Goal: Transaction & Acquisition: Book appointment/travel/reservation

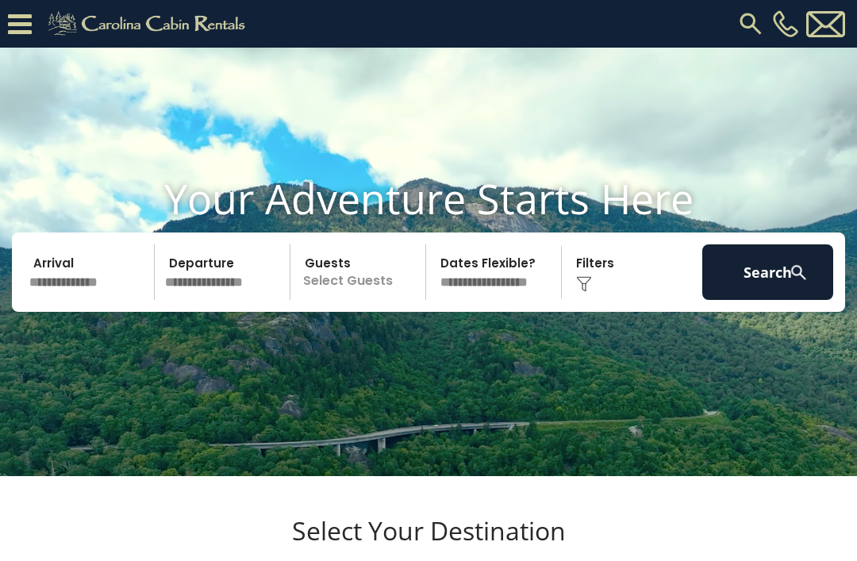
click at [59, 300] on input "text" at bounding box center [89, 272] width 131 height 56
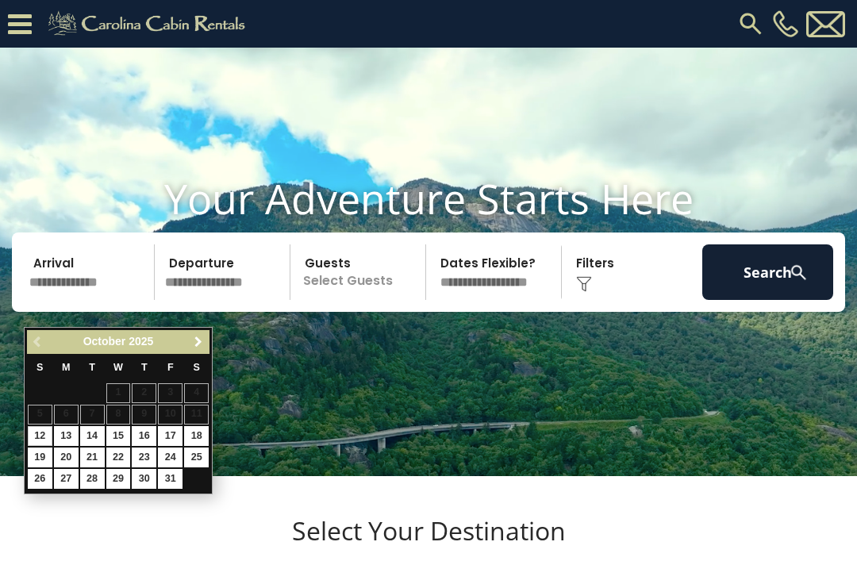
click at [194, 346] on span "Next" at bounding box center [198, 342] width 13 height 13
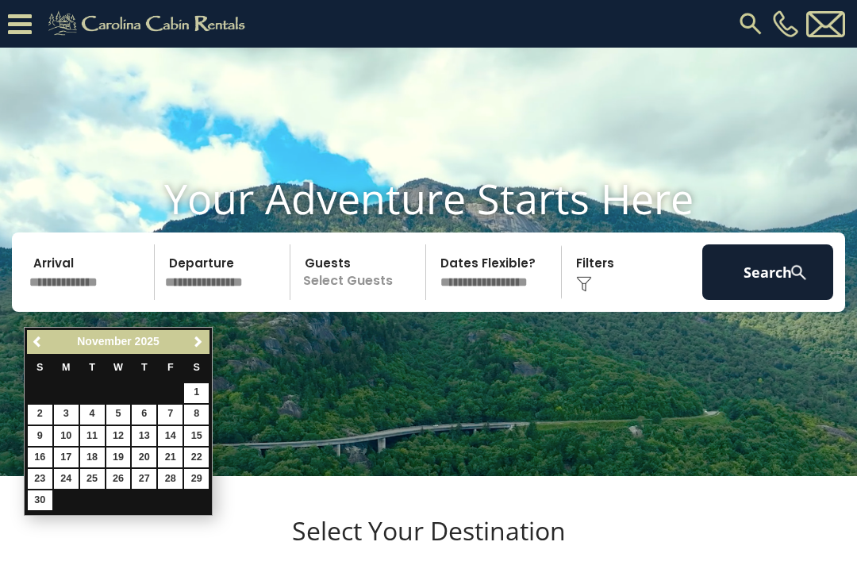
click at [112, 482] on link "26" at bounding box center [118, 479] width 25 height 20
type input "********"
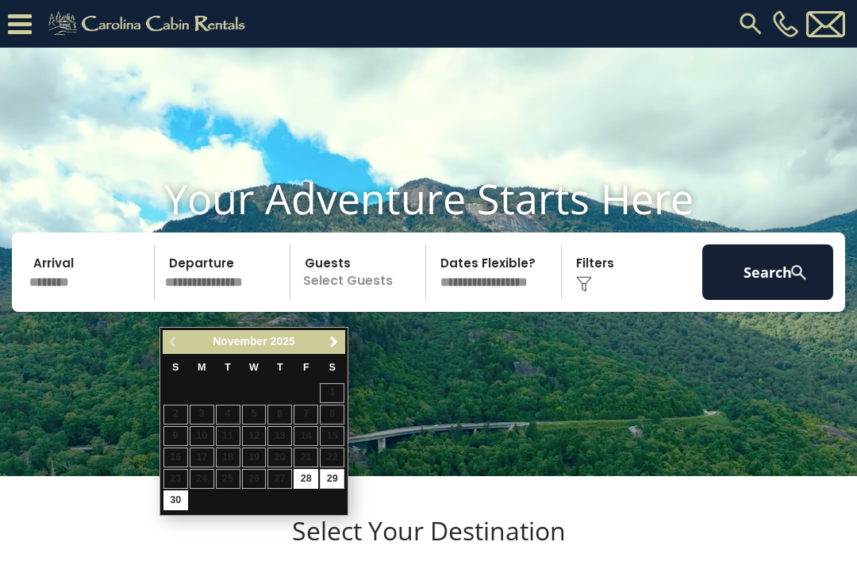
click at [330, 472] on link "29" at bounding box center [332, 479] width 25 height 20
type input "********"
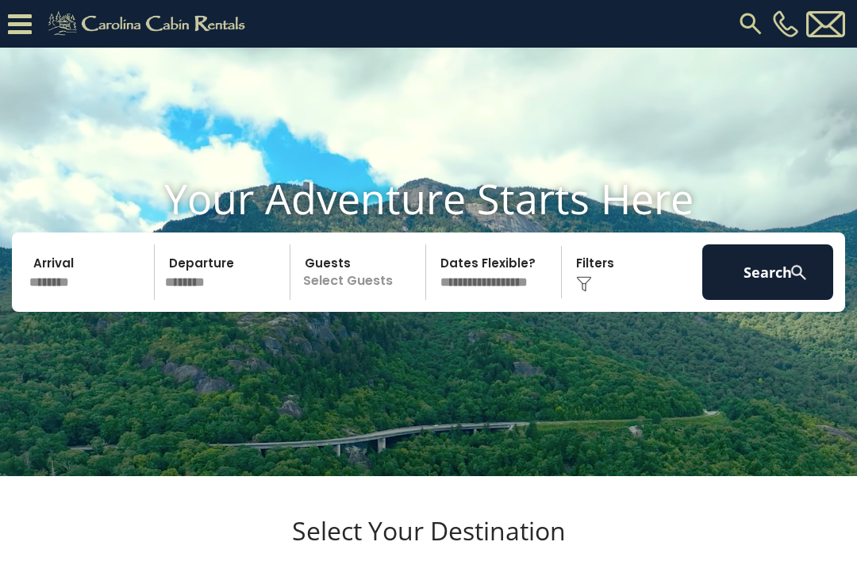
click at [345, 296] on p "Select Guests" at bounding box center [360, 272] width 130 height 56
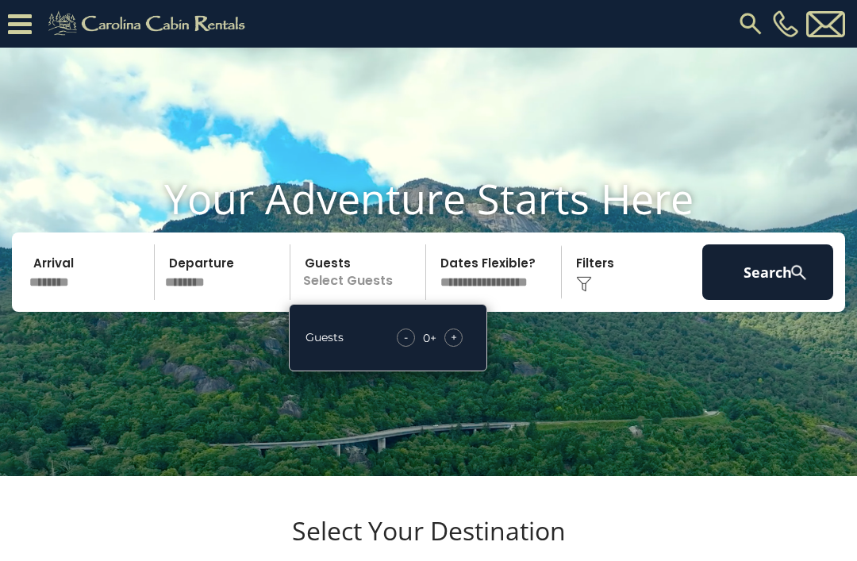
click at [481, 360] on div "Guests - 0 + +" at bounding box center [388, 337] width 198 height 67
click at [453, 345] on span "+" at bounding box center [454, 337] width 6 height 16
click at [462, 347] on div "+" at bounding box center [453, 337] width 18 height 18
click at [461, 347] on div "+" at bounding box center [453, 337] width 18 height 18
click at [462, 347] on div "+" at bounding box center [453, 337] width 18 height 18
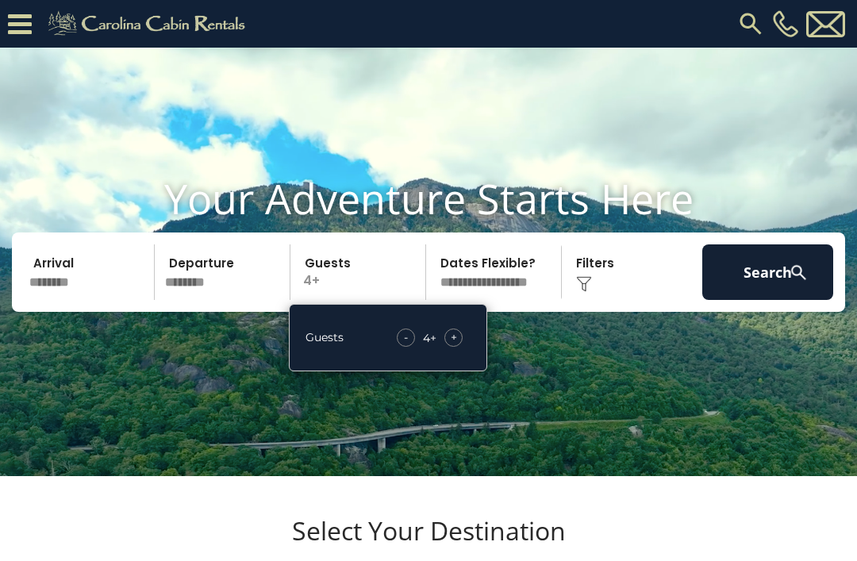
click at [460, 347] on div "+" at bounding box center [453, 337] width 18 height 18
click at [462, 347] on div "+" at bounding box center [453, 337] width 18 height 18
click at [459, 347] on div "+" at bounding box center [453, 337] width 18 height 18
click at [753, 297] on button "Search" at bounding box center [767, 272] width 131 height 56
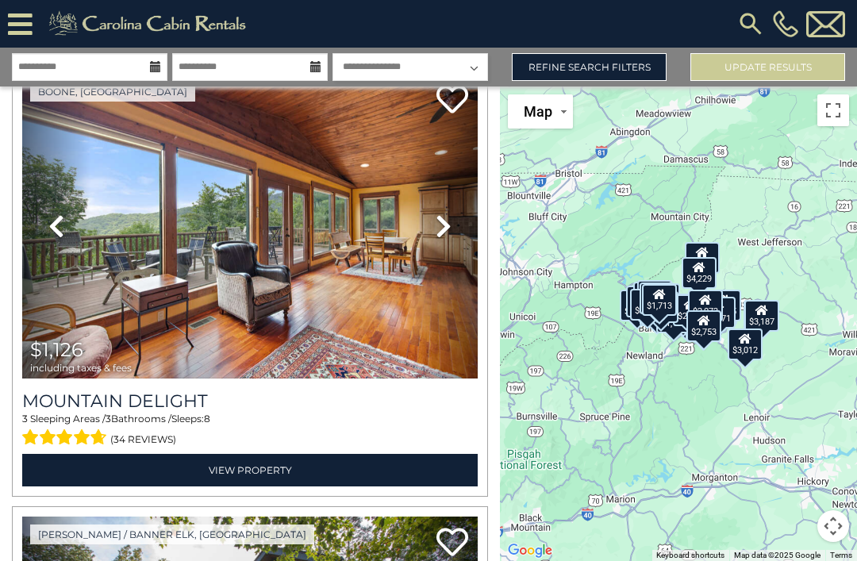
scroll to position [7613, 0]
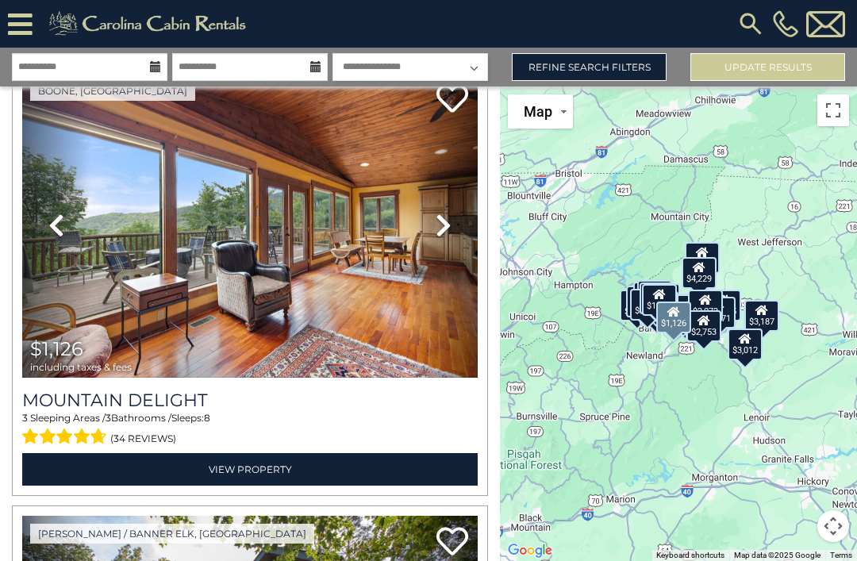
click at [54, 223] on icon at bounding box center [56, 225] width 16 height 25
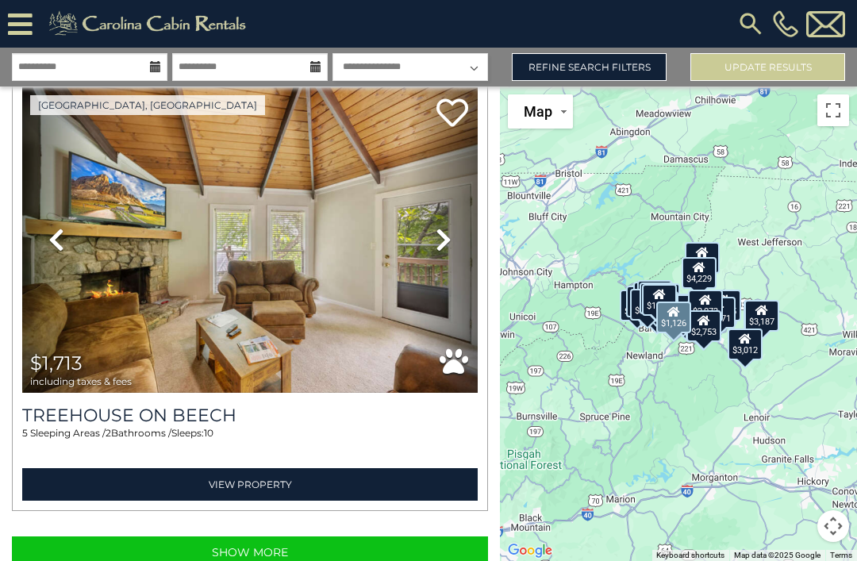
scroll to position [12918, 0]
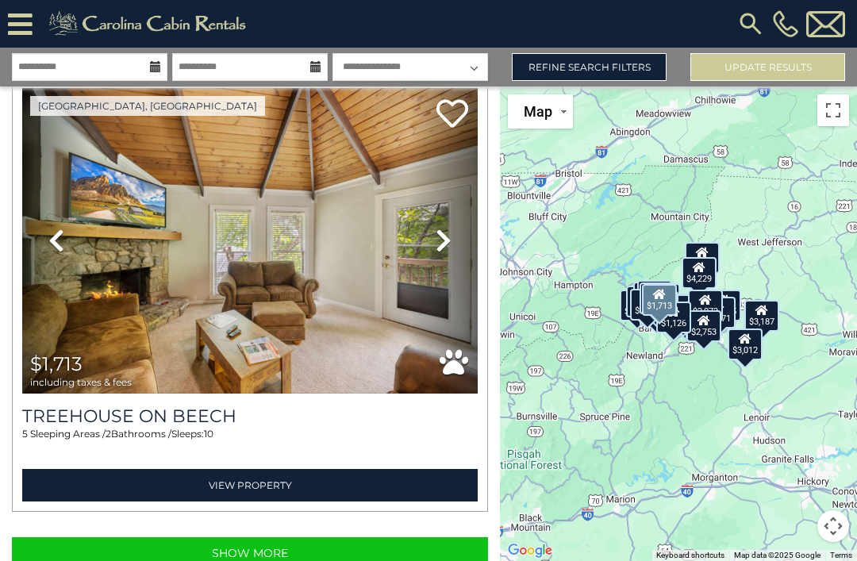
click at [62, 244] on icon at bounding box center [56, 240] width 16 height 25
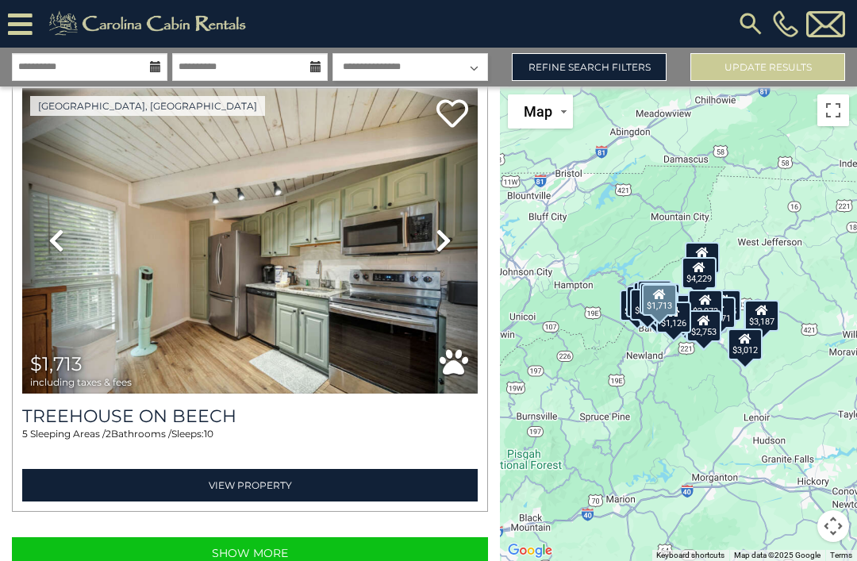
click at [59, 243] on icon at bounding box center [56, 240] width 16 height 25
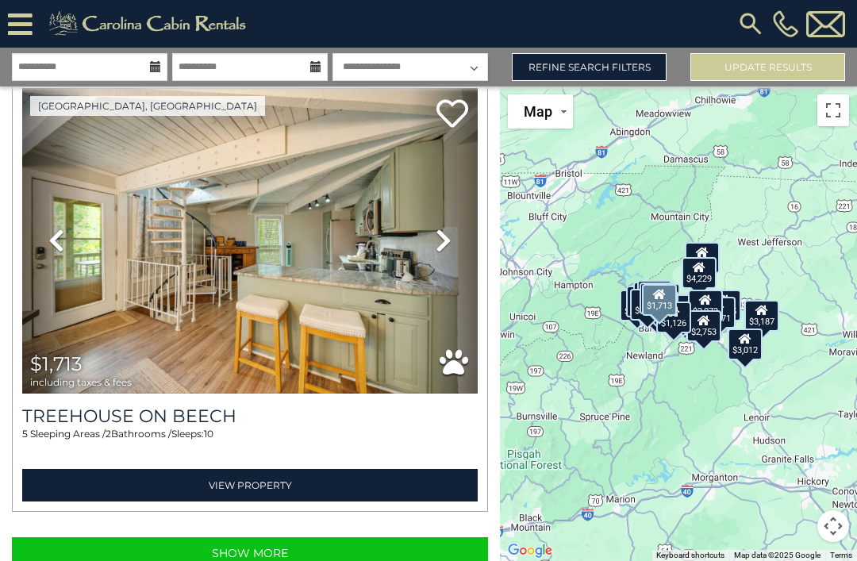
click at [58, 240] on icon at bounding box center [56, 240] width 16 height 25
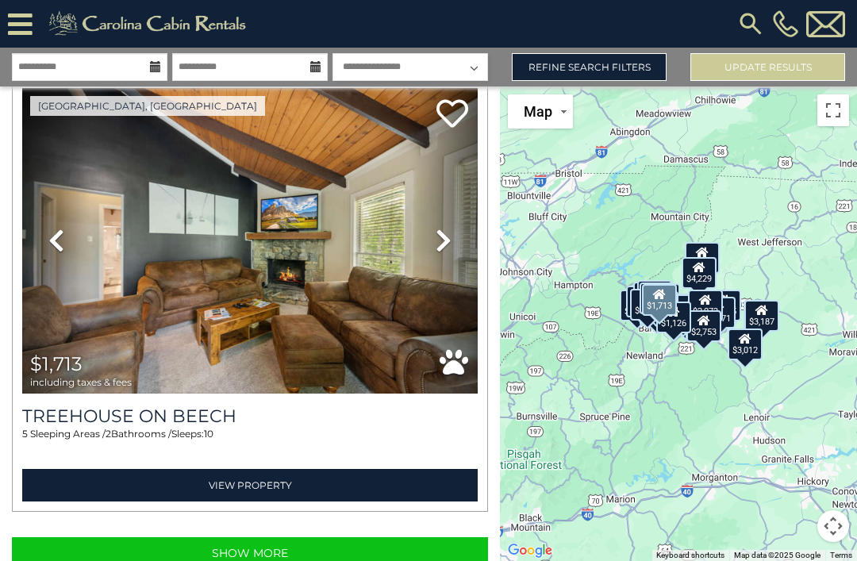
click at [56, 240] on icon at bounding box center [56, 240] width 16 height 25
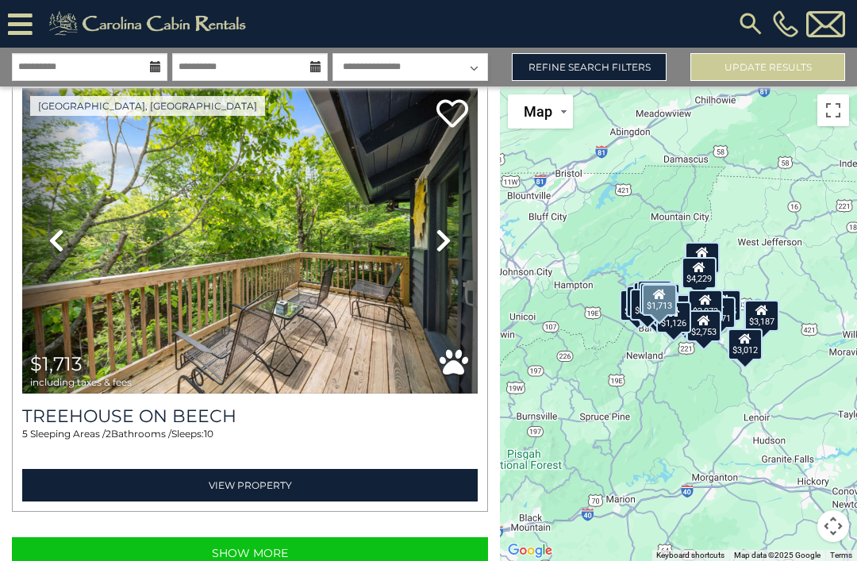
click at [64, 241] on icon at bounding box center [56, 240] width 16 height 25
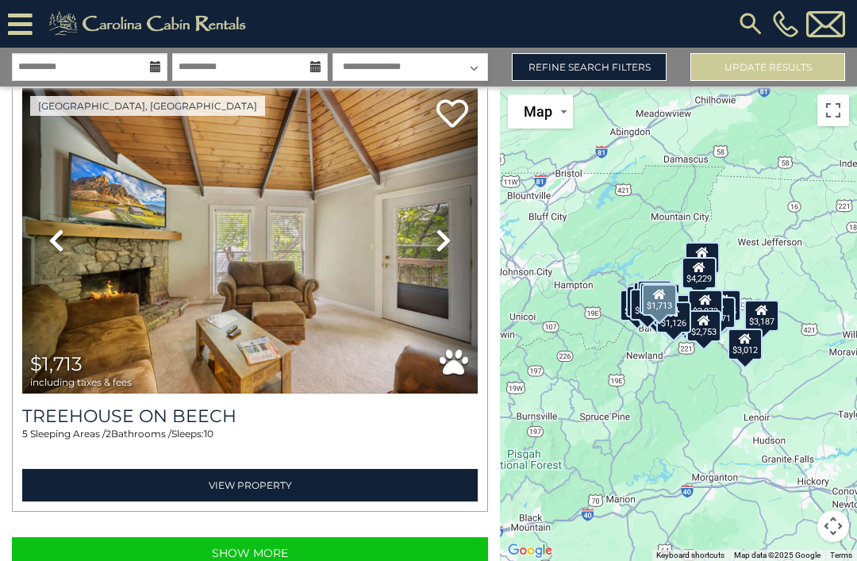
click at [59, 236] on icon at bounding box center [56, 240] width 16 height 25
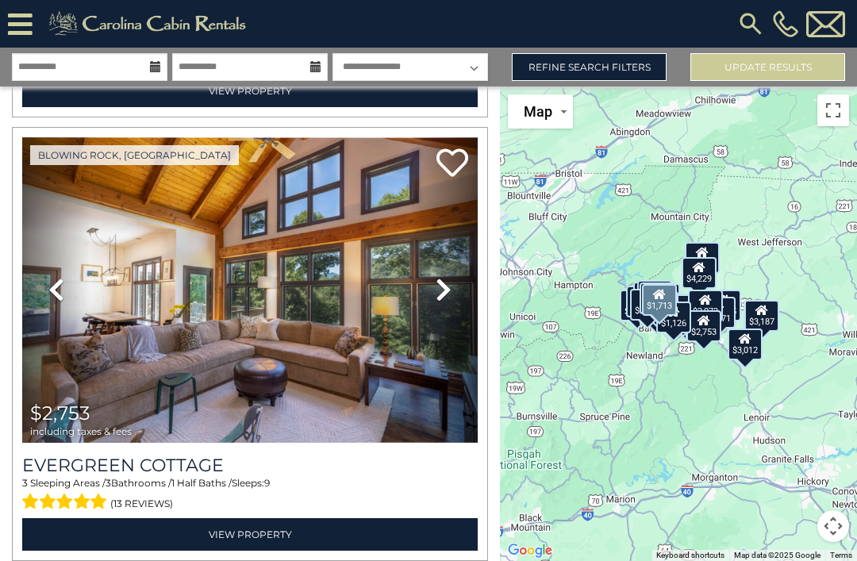
scroll to position [12422, 0]
